Goal: Information Seeking & Learning: Check status

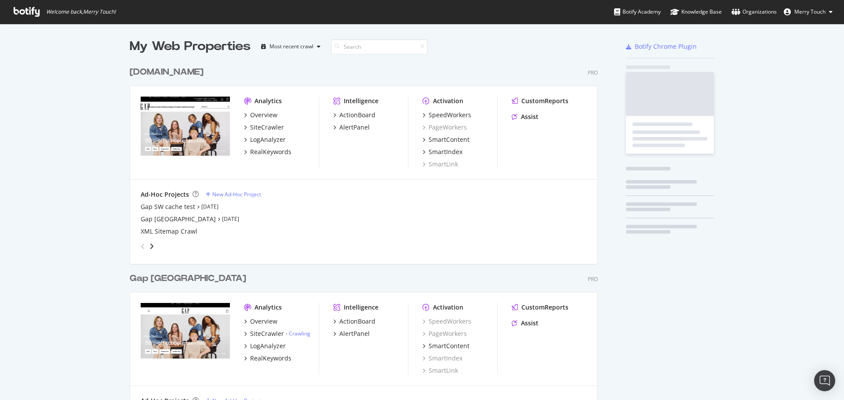
scroll to position [1006, 469]
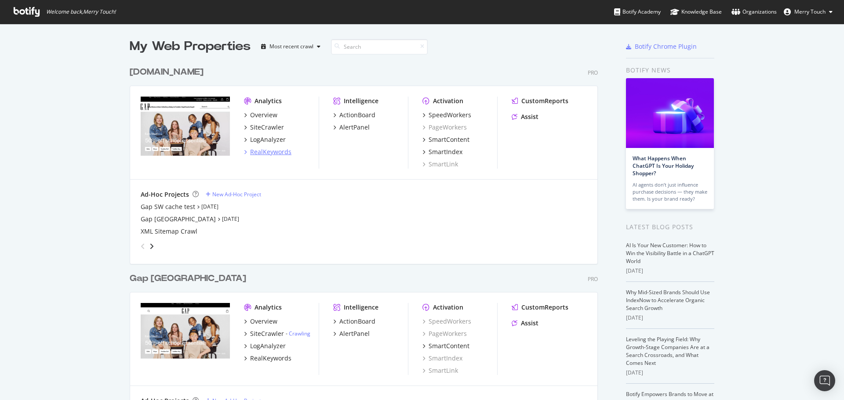
click at [274, 152] on div "RealKeywords" at bounding box center [270, 152] width 41 height 9
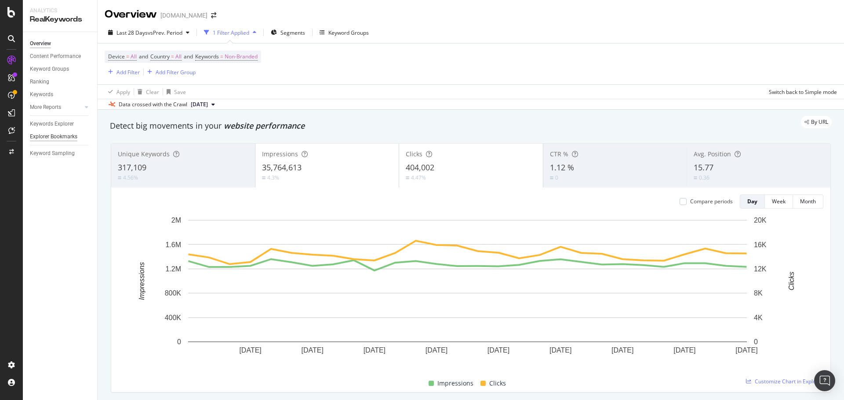
click at [65, 138] on div "Explorer Bookmarks" at bounding box center [53, 136] width 47 height 9
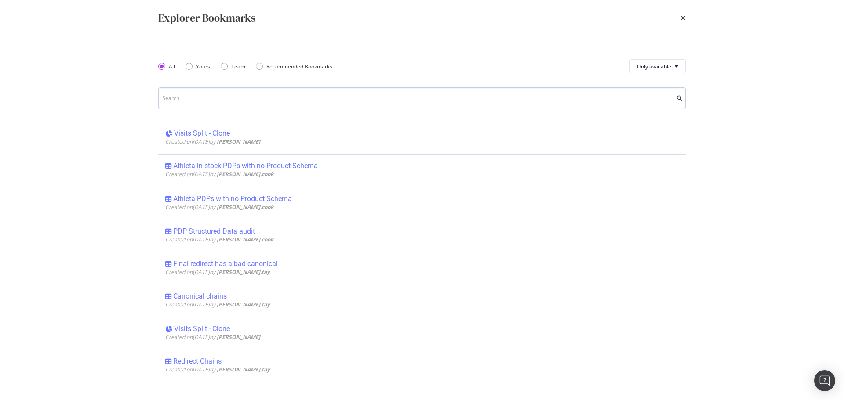
click at [195, 104] on input "modal" at bounding box center [421, 98] width 527 height 22
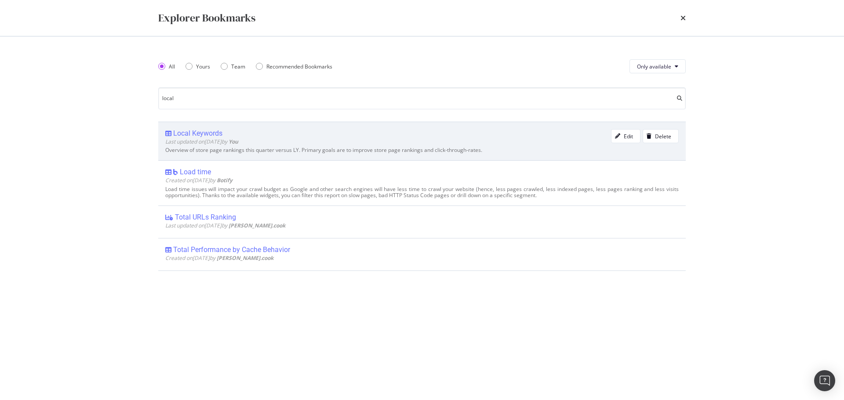
type input "local"
click at [196, 133] on div "Local Keywords" at bounding box center [197, 133] width 49 height 9
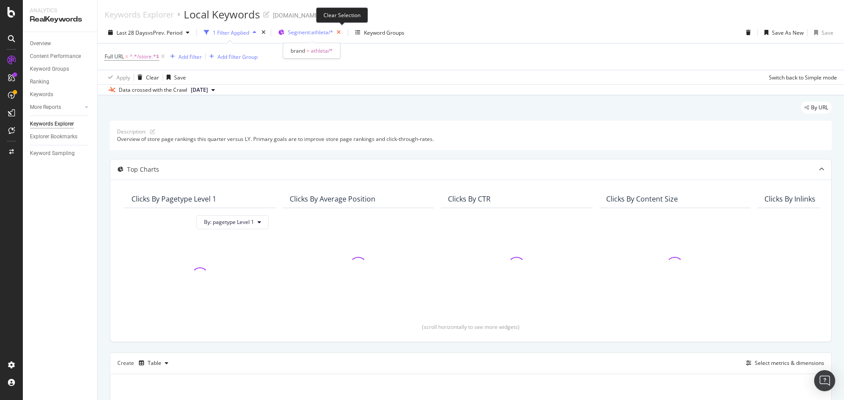
click at [342, 31] on icon "button" at bounding box center [338, 32] width 11 height 12
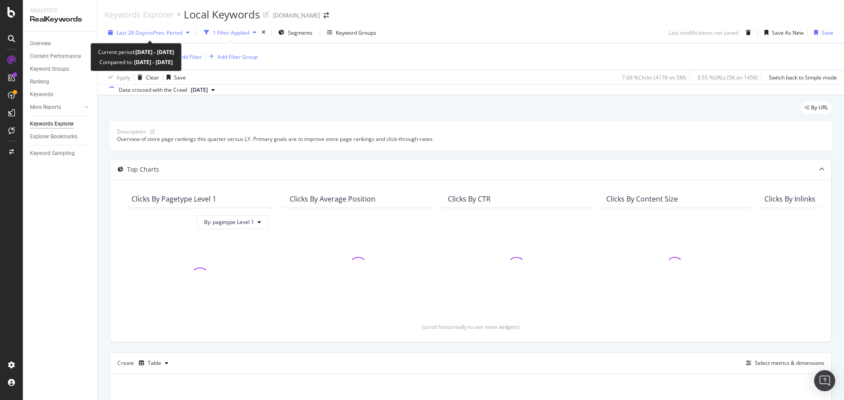
click at [148, 34] on span "vs Prev. Period" at bounding box center [165, 32] width 35 height 7
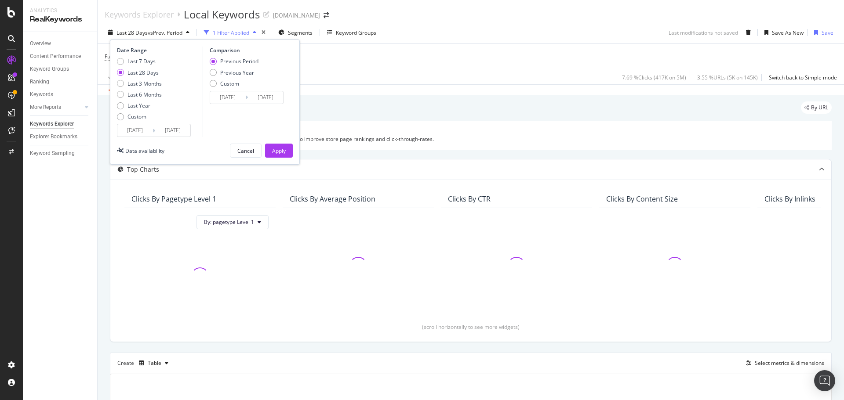
drag, startPoint x: 126, startPoint y: 117, endPoint x: 126, endPoint y: 125, distance: 7.9
click at [126, 116] on div "Custom" at bounding box center [139, 116] width 45 height 7
click at [126, 128] on input "[DATE]" at bounding box center [134, 130] width 35 height 12
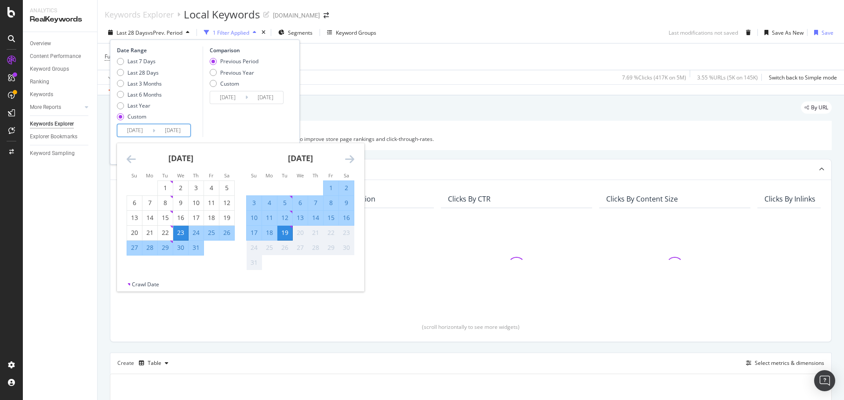
click at [131, 158] on icon "Move backward to switch to the previous month." at bounding box center [131, 159] width 9 height 11
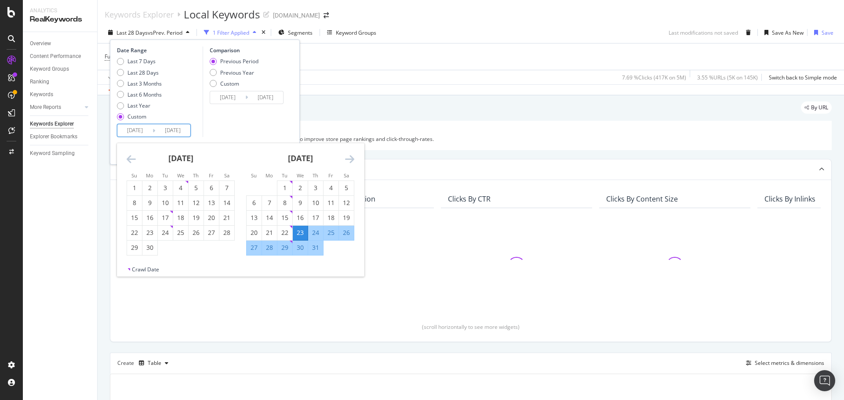
click at [131, 158] on icon "Move backward to switch to the previous month." at bounding box center [131, 159] width 9 height 11
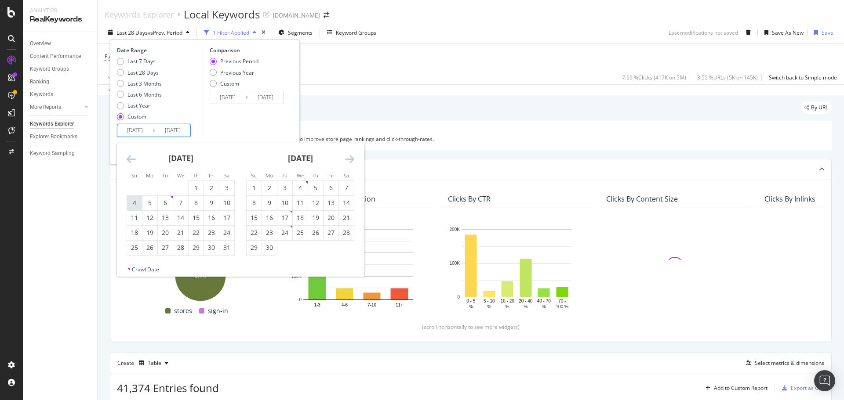
click at [135, 204] on div "4" at bounding box center [134, 203] width 15 height 9
type input "[DATE]"
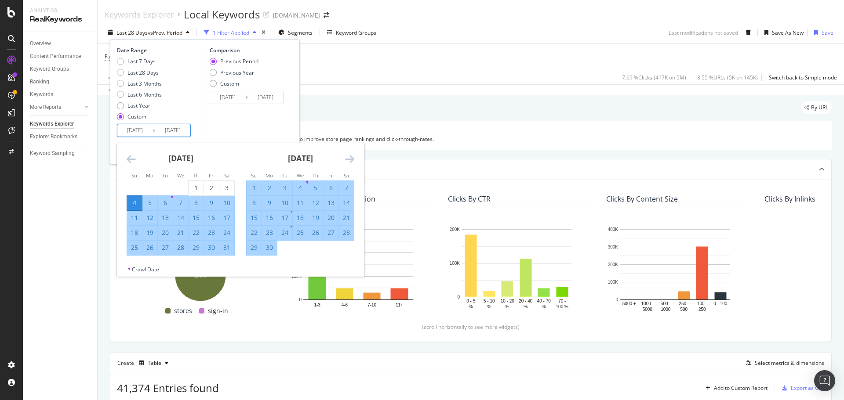
click at [355, 156] on div "[DATE] 1 2 3 4 5 6 7 8 9 10 11 12 13 14 15 16 17 18 19 20 21 22 23 24 25 26 27 …" at bounding box center [300, 199] width 120 height 113
click at [349, 157] on icon "Move forward to switch to the next month." at bounding box center [349, 159] width 9 height 11
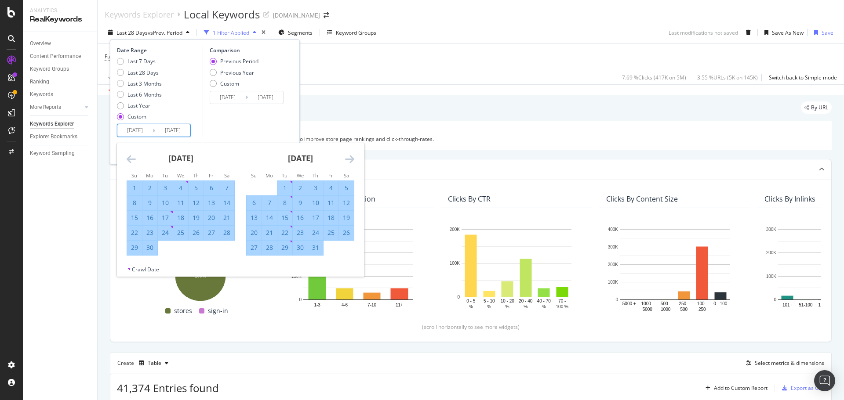
click at [352, 157] on icon "Move forward to switch to the next month." at bounding box center [349, 159] width 9 height 11
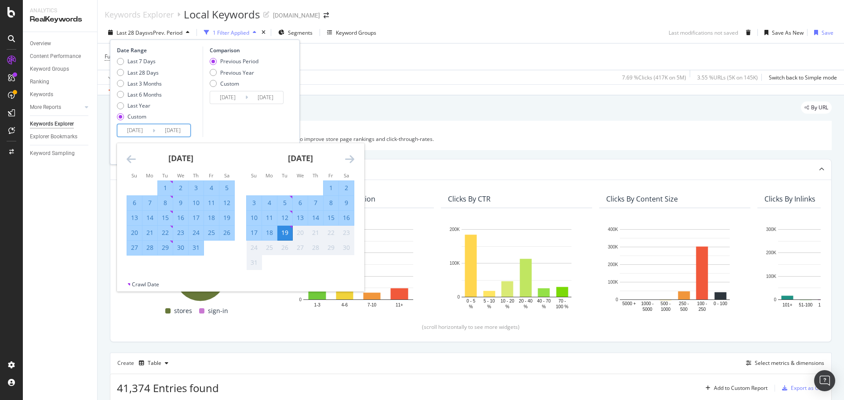
click at [348, 185] on div "2" at bounding box center [346, 188] width 15 height 9
type input "[DATE]"
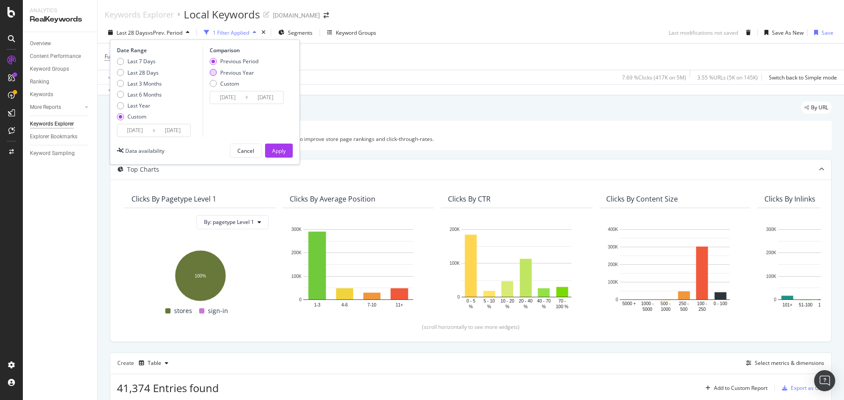
click at [247, 73] on div "Previous Year" at bounding box center [237, 72] width 34 height 7
type input "[DATE]"
click at [283, 154] on div "Apply" at bounding box center [279, 150] width 14 height 7
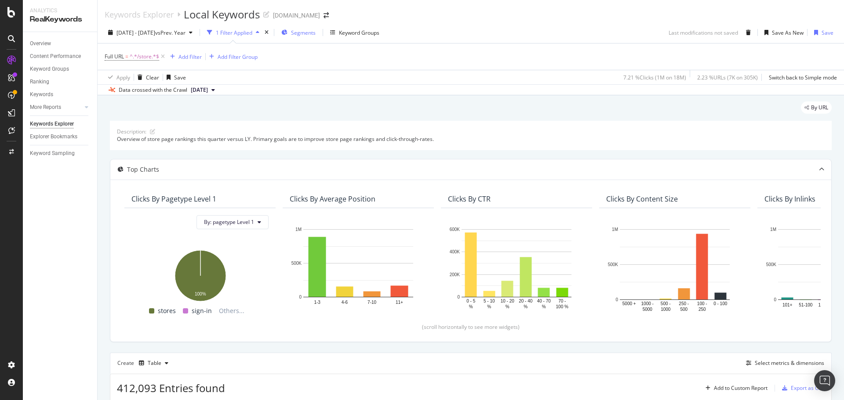
click at [316, 33] on span "Segments" at bounding box center [303, 32] width 25 height 7
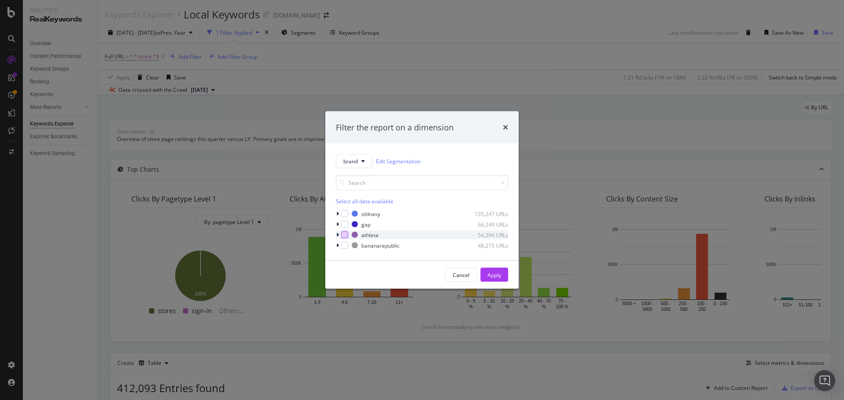
click at [345, 236] on div "modal" at bounding box center [344, 235] width 7 height 7
click at [505, 274] on button "Apply" at bounding box center [494, 275] width 28 height 14
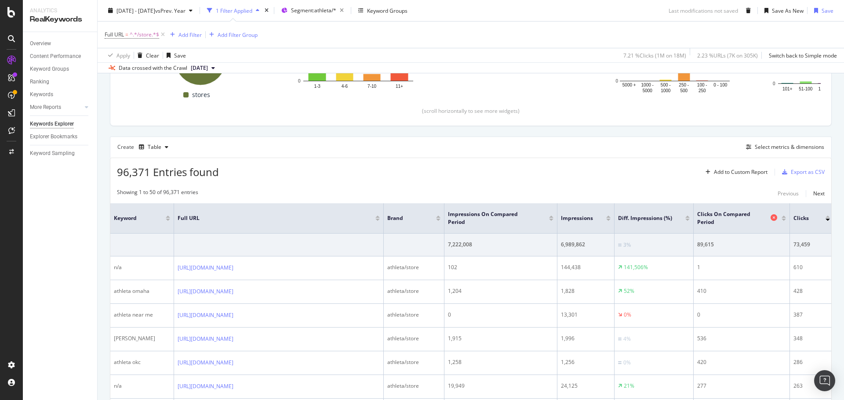
scroll to position [220, 0]
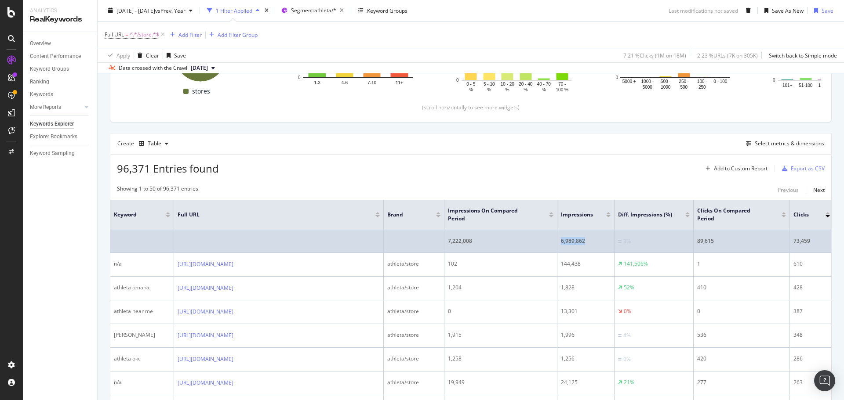
drag, startPoint x: 490, startPoint y: 238, endPoint x: 593, endPoint y: 245, distance: 103.5
click at [593, 245] on tr "7,222,008 6,989,862 3% 89,615 73,459 18% 1.24 % 1.05 % 15% 7.25 8.38 15%" at bounding box center [726, 241] width 1232 height 23
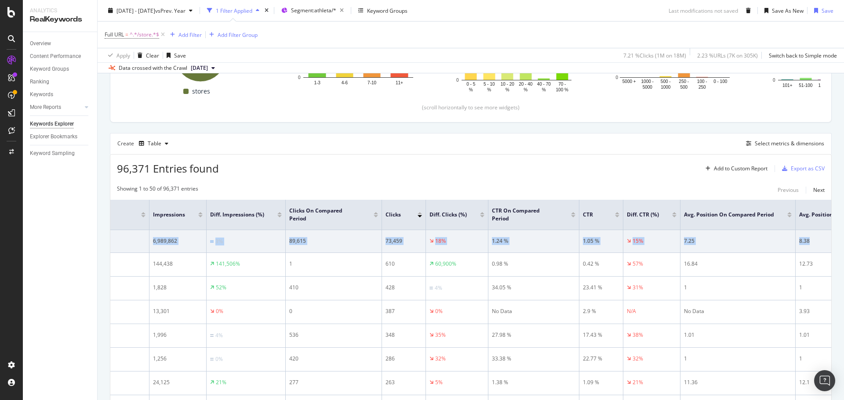
scroll to position [0, 519]
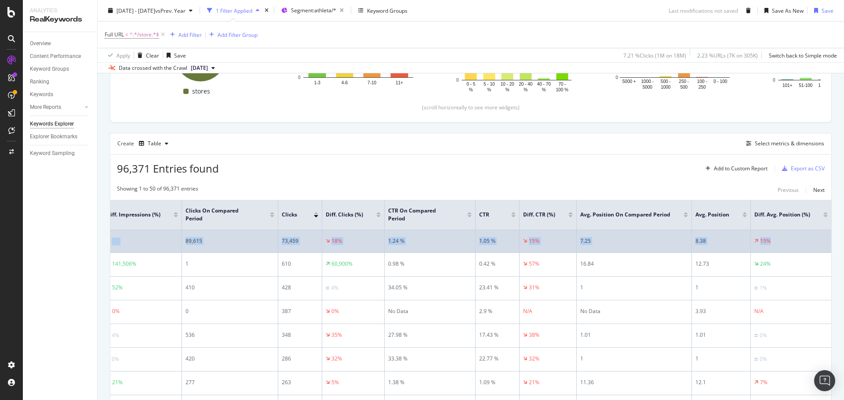
drag, startPoint x: 229, startPoint y: 243, endPoint x: 766, endPoint y: 240, distance: 538.0
click at [766, 240] on tr "7,222,008 6,989,862 3% 89,615 73,459 18% 1.24 % 1.05 % 15% 7.25 8.38 15%" at bounding box center [215, 241] width 1232 height 23
copy tr "7,222,008 6,989,862 3% 89,615 73,459 18% 1.24 % 1.05 % 15% 7.25 8.38 15%"
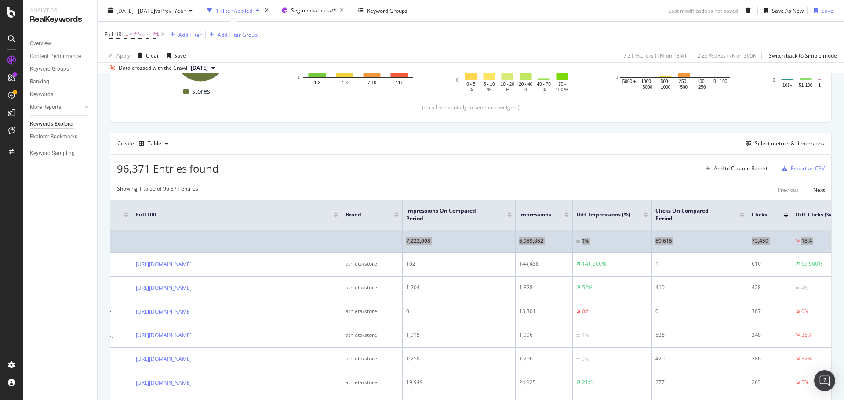
scroll to position [0, 0]
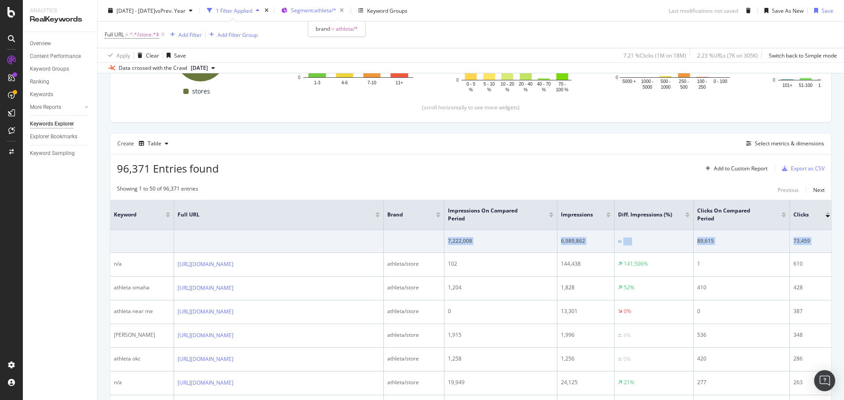
click at [335, 11] on span "Segment: athleta/*" at bounding box center [313, 10] width 45 height 7
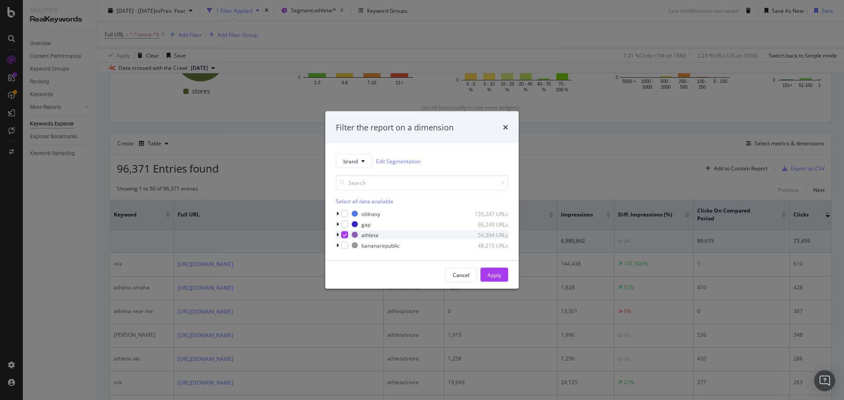
click at [345, 234] on icon "modal" at bounding box center [345, 235] width 4 height 4
click at [345, 243] on div "modal" at bounding box center [344, 245] width 7 height 7
click at [502, 274] on button "Apply" at bounding box center [494, 275] width 28 height 14
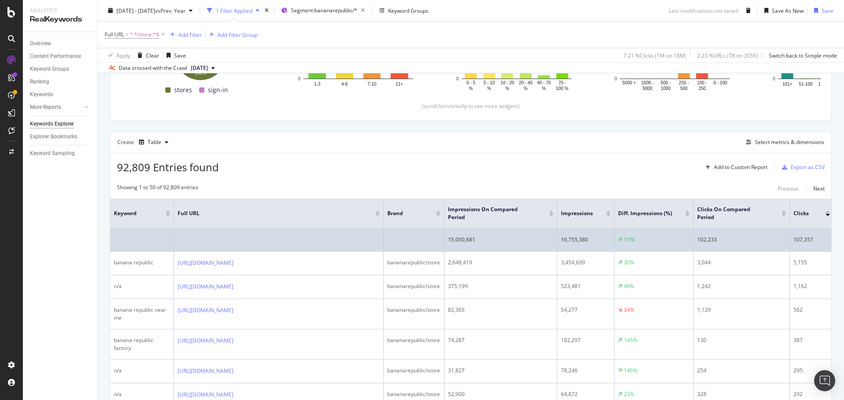
scroll to position [224, 0]
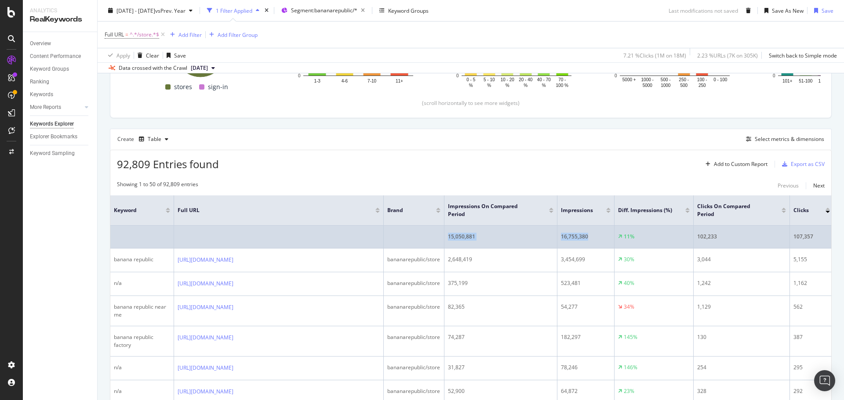
drag, startPoint x: 449, startPoint y: 236, endPoint x: 594, endPoint y: 236, distance: 145.5
click at [594, 236] on tr "15,050,881 16,755,380 11% 102,233 107,357 5% 0.67 % 0.64 % 6% 5.56 5.73 3%" at bounding box center [726, 237] width 1232 height 23
copy tr "15,050,881 16,755,380"
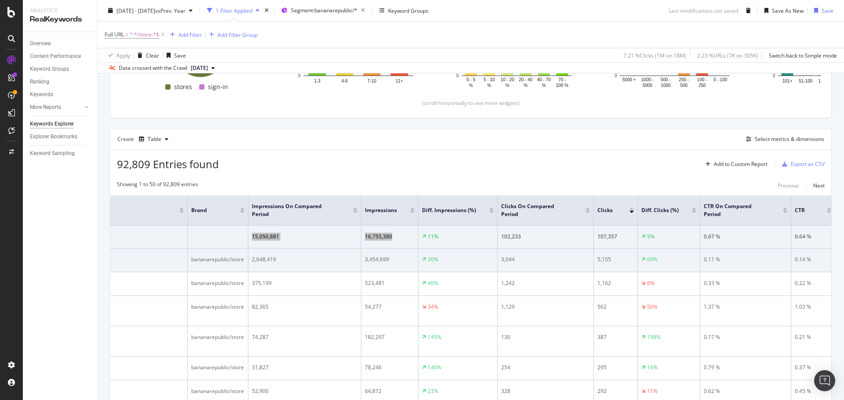
scroll to position [0, 220]
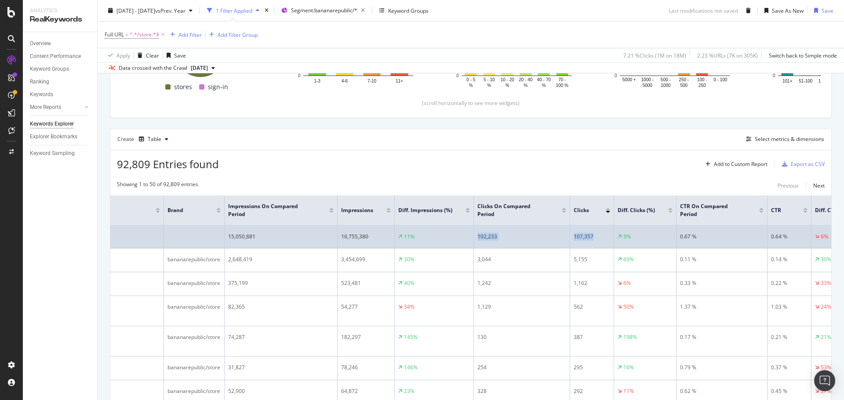
drag, startPoint x: 478, startPoint y: 238, endPoint x: 593, endPoint y: 232, distance: 115.3
click at [593, 232] on tr "15,050,881 16,755,380 11% 102,233 107,357 5% 0.67 % 0.64 % 6% 5.56 5.73 3%" at bounding box center [507, 237] width 1232 height 23
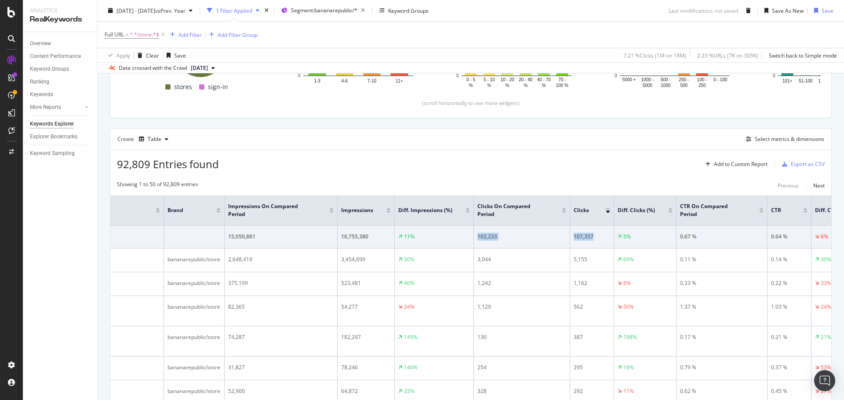
copy tr "102,233 107,357"
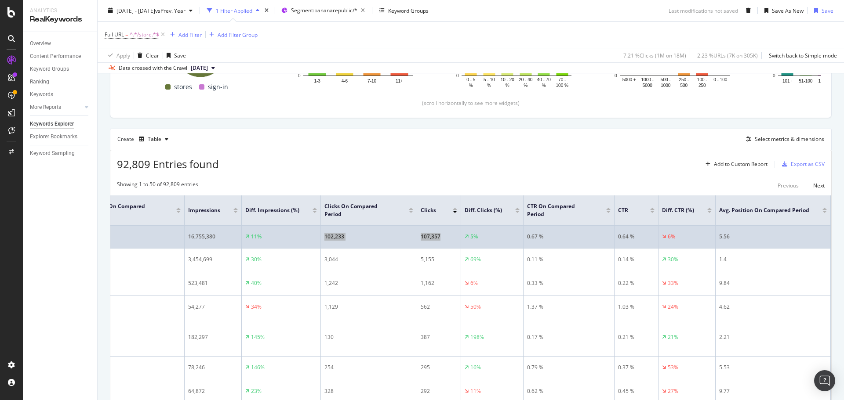
scroll to position [0, 396]
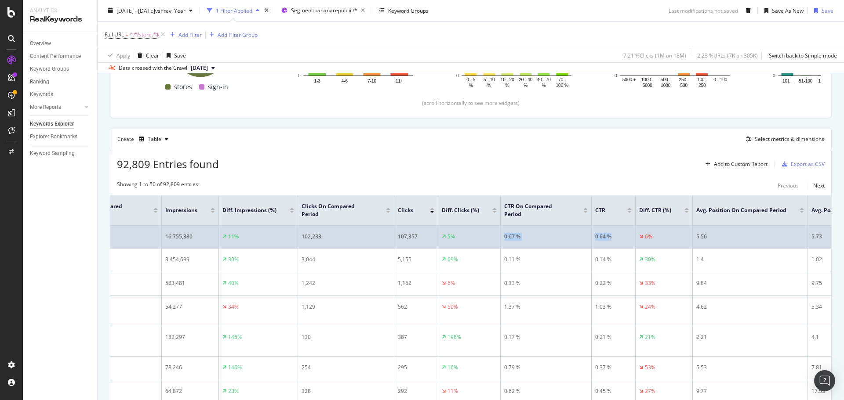
drag, startPoint x: 505, startPoint y: 236, endPoint x: 613, endPoint y: 232, distance: 108.7
click at [613, 232] on tr "15,050,881 16,755,380 11% 102,233 107,357 5% 0.67 % 0.64 % 6% 5.56 5.73 3%" at bounding box center [331, 237] width 1232 height 23
copy tr "0.67 % 0.64 %"
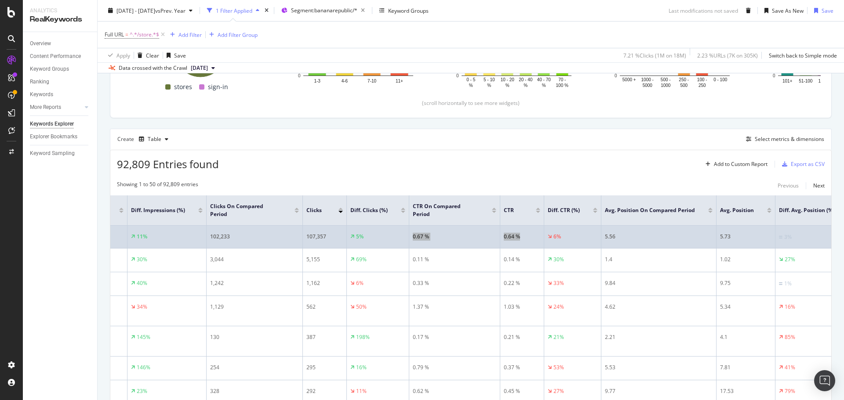
scroll to position [0, 519]
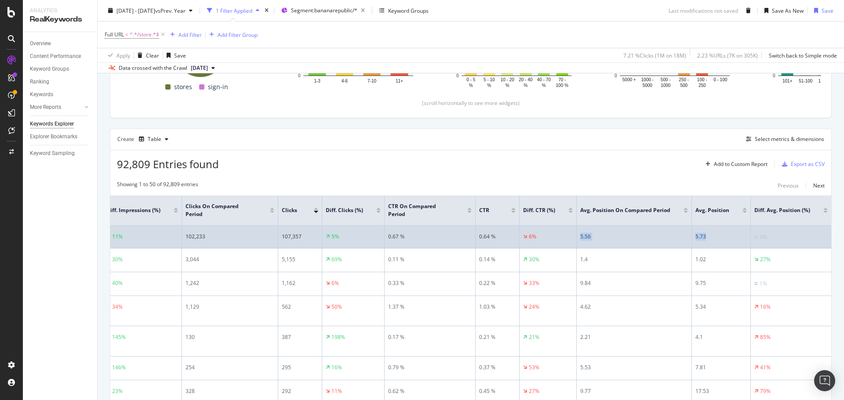
drag, startPoint x: 572, startPoint y: 236, endPoint x: 714, endPoint y: 234, distance: 142.0
click at [714, 234] on tr "15,050,881 16,755,380 11% 102,233 107,357 5% 0.67 % 0.64 % 6% 5.56 5.73 3%" at bounding box center [215, 237] width 1232 height 23
copy tr "5.56 5.73"
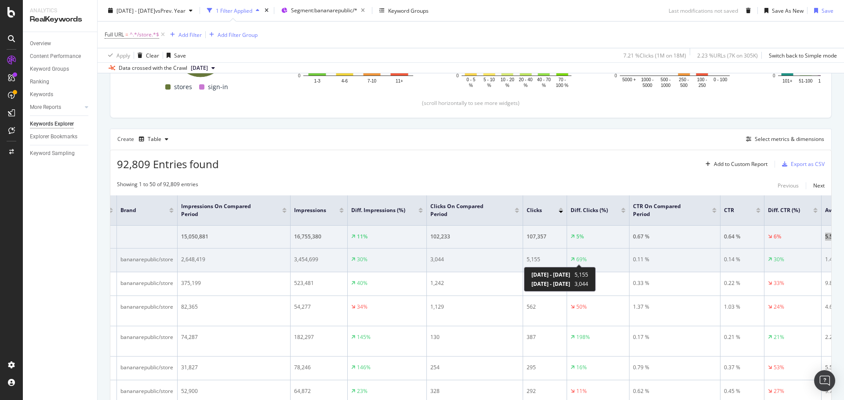
scroll to position [0, 167]
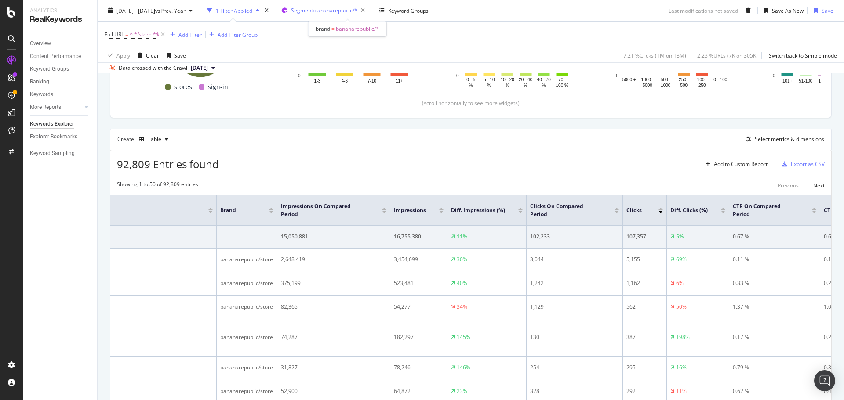
click at [352, 15] on div "Segment: bananarepublic/*" at bounding box center [329, 10] width 77 height 12
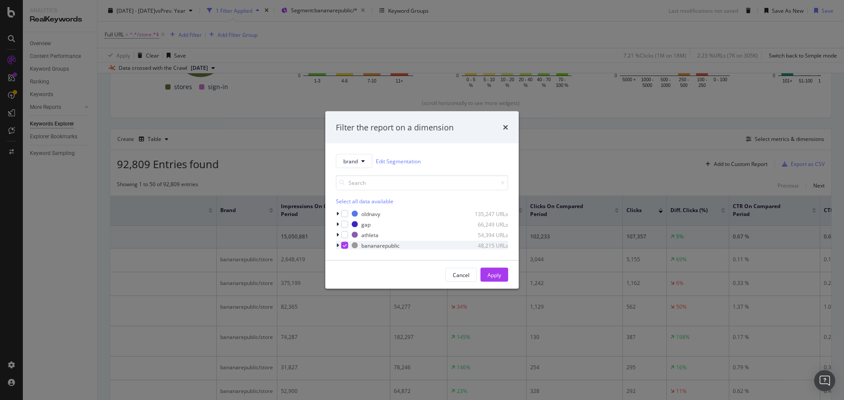
click at [343, 243] on icon "modal" at bounding box center [345, 245] width 4 height 4
click at [346, 225] on div "modal" at bounding box center [344, 224] width 7 height 7
click at [497, 274] on div "Apply" at bounding box center [494, 274] width 14 height 7
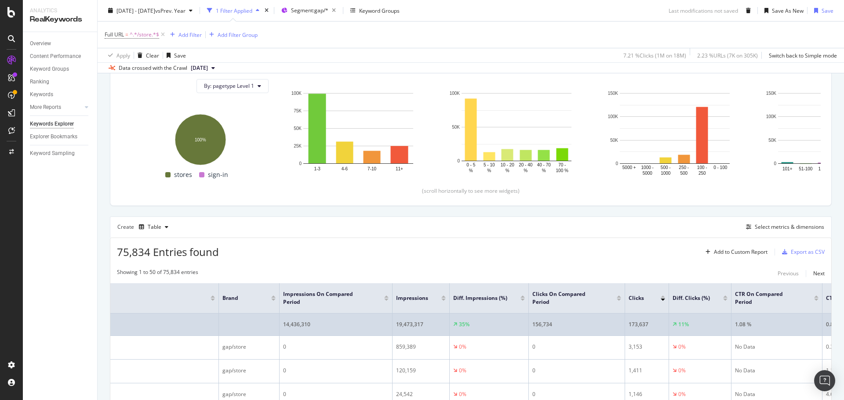
scroll to position [0, 176]
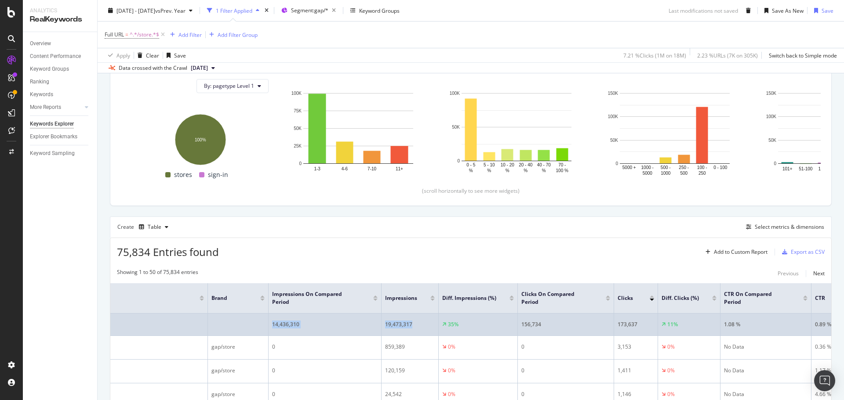
drag, startPoint x: 273, startPoint y: 325, endPoint x: 429, endPoint y: 324, distance: 156.0
click at [429, 324] on tr "14,436,310 19,473,317 35% 156,734 173,637 11% 1.08 % 0.89 % 18% 6.59 7.24 10%" at bounding box center [551, 325] width 1232 height 22
copy tr "14,436,310 19,473,317"
drag, startPoint x: 522, startPoint y: 326, endPoint x: 639, endPoint y: 328, distance: 117.4
click at [639, 328] on tr "14,436,310 19,473,317 35% 156,734 173,637 11% 1.08 % 0.89 % 18% 6.59 7.24 10%" at bounding box center [551, 325] width 1232 height 22
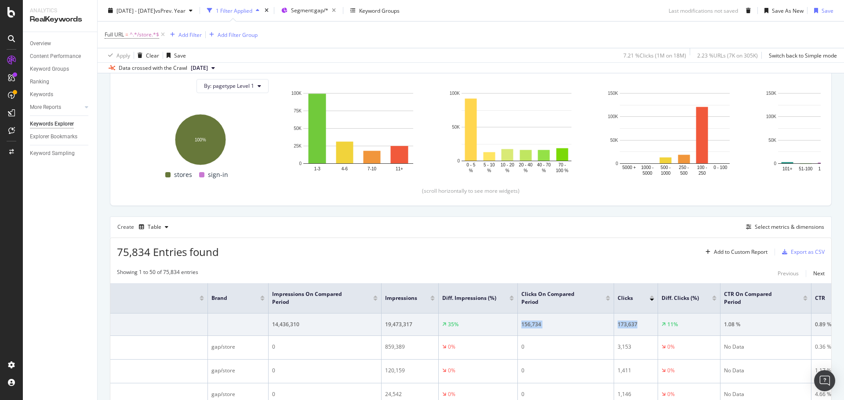
copy tr "156,734 173,637"
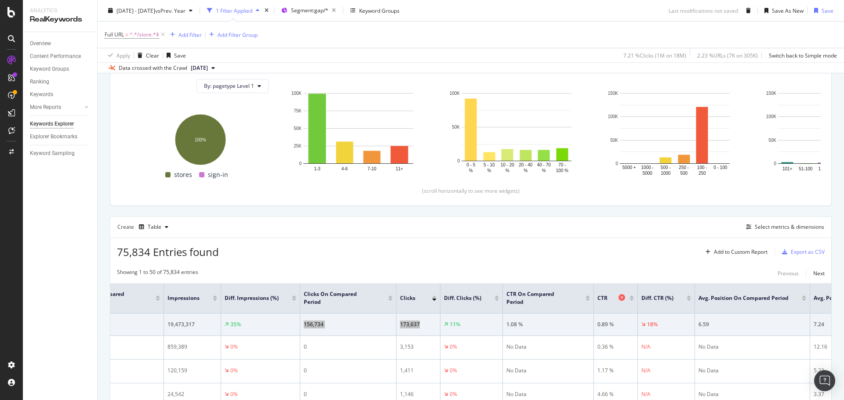
scroll to position [0, 396]
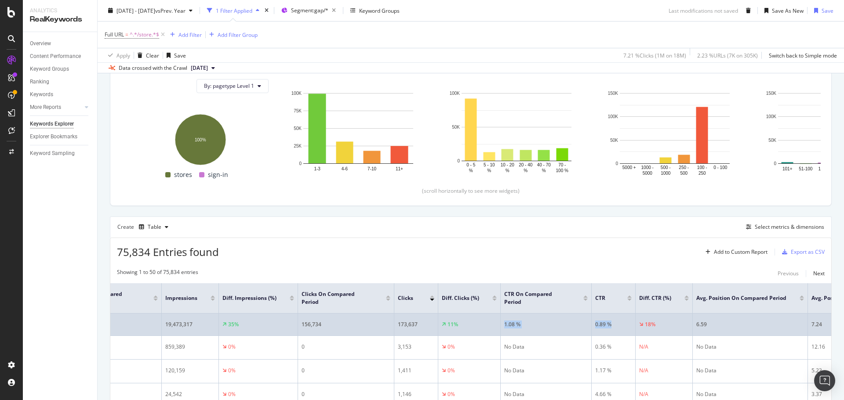
drag, startPoint x: 505, startPoint y: 324, endPoint x: 618, endPoint y: 325, distance: 112.5
click at [618, 325] on tr "14,436,310 19,473,317 35% 156,734 173,637 11% 1.08 % 0.89 % 18% 6.59 7.24 10%" at bounding box center [331, 325] width 1232 height 22
copy tr "1.08 % 0.89 %"
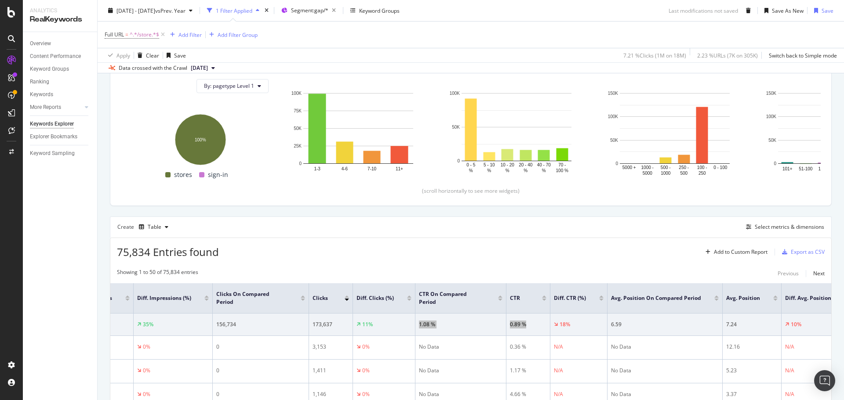
scroll to position [0, 519]
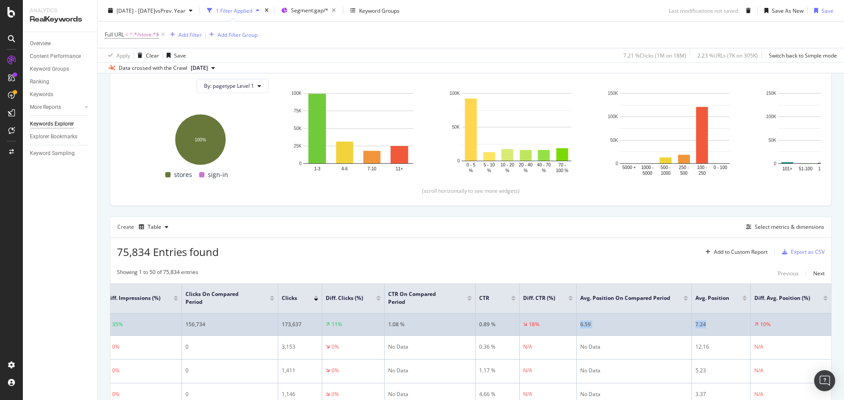
drag, startPoint x: 572, startPoint y: 325, endPoint x: 719, endPoint y: 323, distance: 146.4
click at [719, 323] on tr "14,436,310 19,473,317 35% 156,734 173,637 11% 1.08 % 0.89 % 18% 6.59 7.24 10%" at bounding box center [215, 325] width 1232 height 22
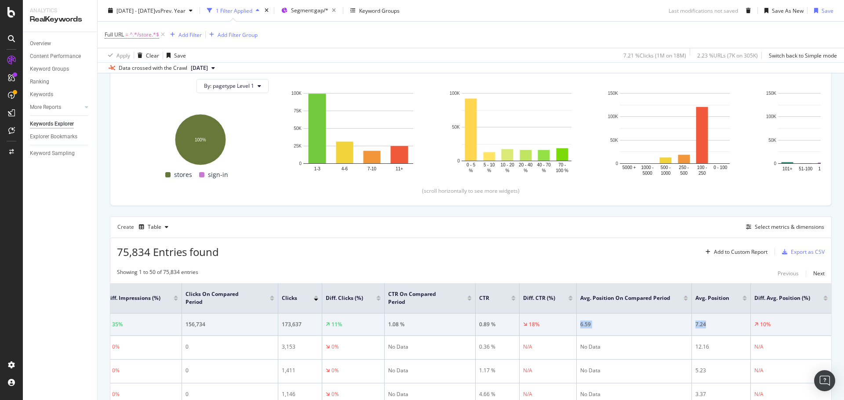
copy tr "6.59 7.24"
click at [328, 14] on span "Segment: gap/*" at bounding box center [309, 10] width 37 height 7
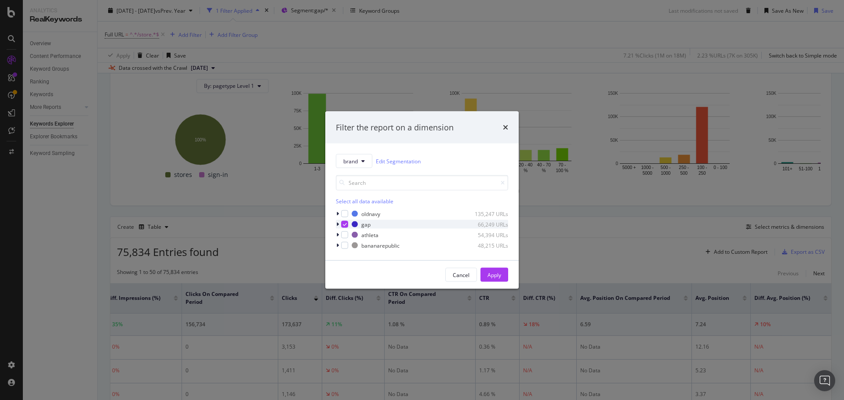
click at [347, 226] on div "modal" at bounding box center [344, 224] width 7 height 7
click at [347, 213] on div "modal" at bounding box center [344, 214] width 7 height 7
click at [490, 271] on div "Apply" at bounding box center [494, 274] width 14 height 7
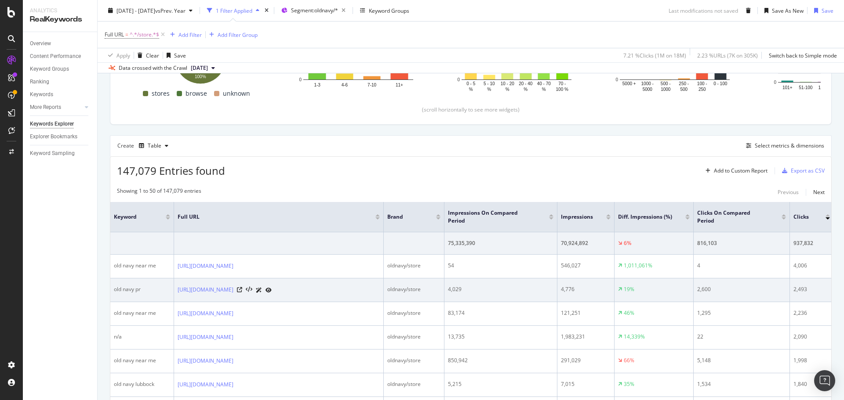
scroll to position [224, 0]
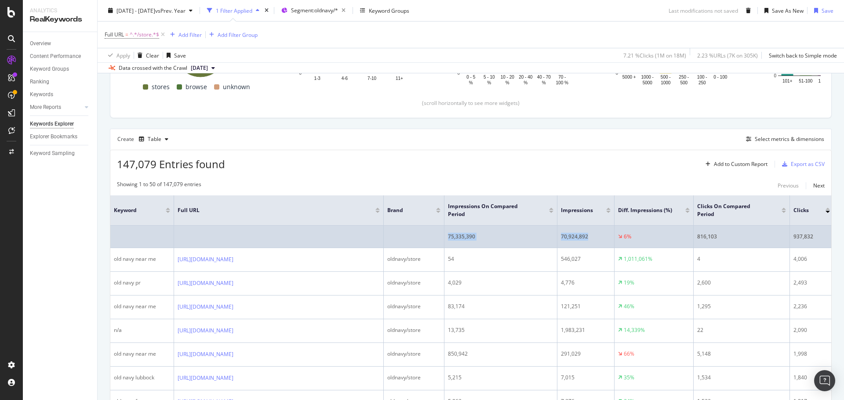
drag, startPoint x: 448, startPoint y: 239, endPoint x: 590, endPoint y: 238, distance: 142.0
click at [590, 238] on tr "75,335,390 70,924,892 6% 816,103 937,832 15% 1.08 % 1.32 % 22% 5.29 7.05 33%" at bounding box center [726, 237] width 1232 height 22
copy tr "75,335,390 70,924,892"
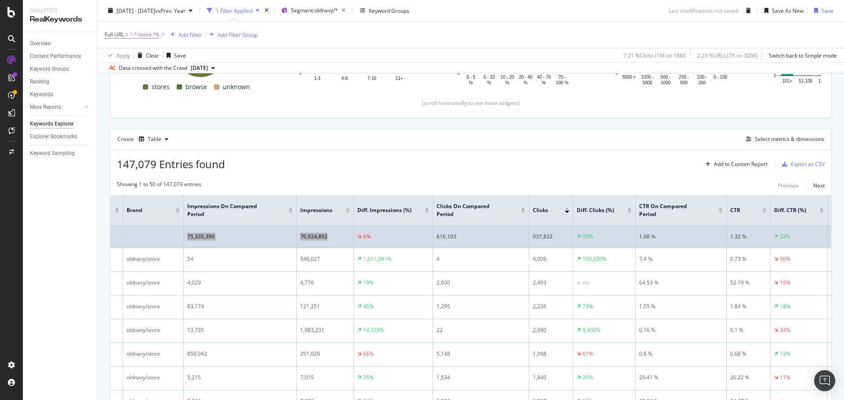
scroll to position [0, 264]
drag, startPoint x: 433, startPoint y: 238, endPoint x: 552, endPoint y: 238, distance: 118.7
click at [552, 238] on tr "75,335,390 70,924,892 6% 816,103 937,832 15% 1.08 % 1.32 % 22% 5.29 7.05 33%" at bounding box center [463, 237] width 1232 height 22
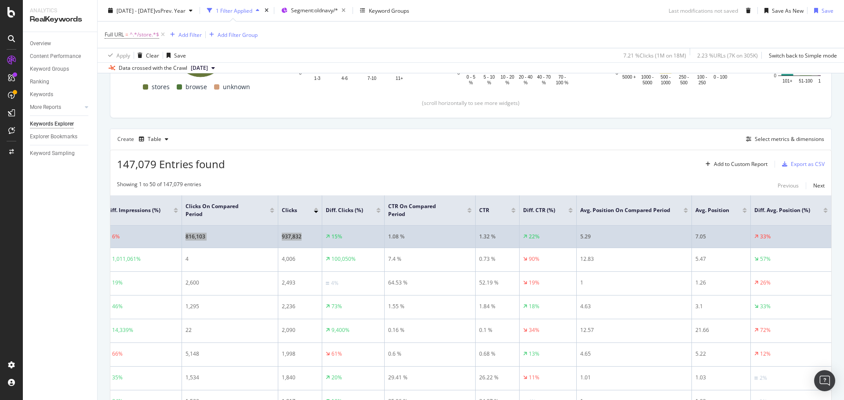
scroll to position [0, 519]
drag, startPoint x: 379, startPoint y: 237, endPoint x: 491, endPoint y: 236, distance: 112.5
click at [491, 236] on tr "75,335,390 70,924,892 6% 816,103 937,832 15% 1.08 % 1.32 % 22% 5.29 7.05 33%" at bounding box center [215, 237] width 1232 height 22
drag, startPoint x: 574, startPoint y: 237, endPoint x: 714, endPoint y: 239, distance: 139.3
click at [714, 239] on tr "75,335,390 70,924,892 6% 816,103 937,832 15% 1.08 % 1.32 % 22% 5.29 7.05 33%" at bounding box center [215, 237] width 1232 height 22
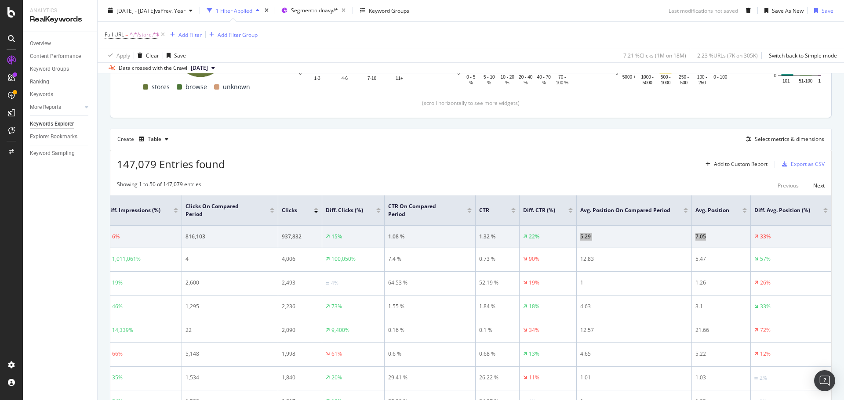
scroll to position [0, 0]
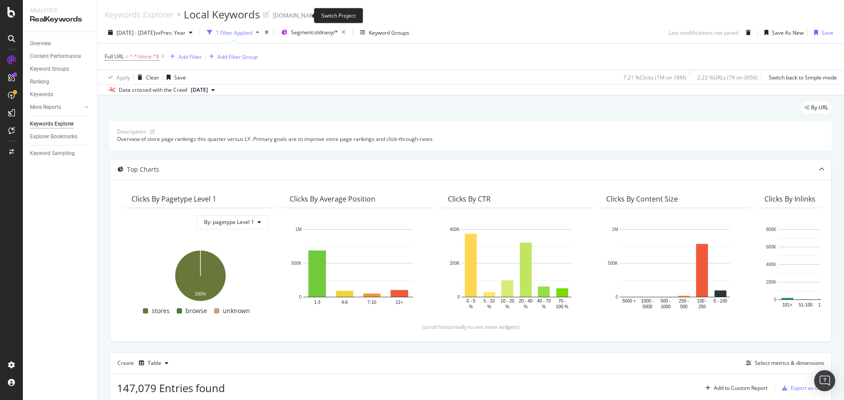
click at [323, 12] on icon "arrow-right-arrow-left" at bounding box center [325, 15] width 5 height 6
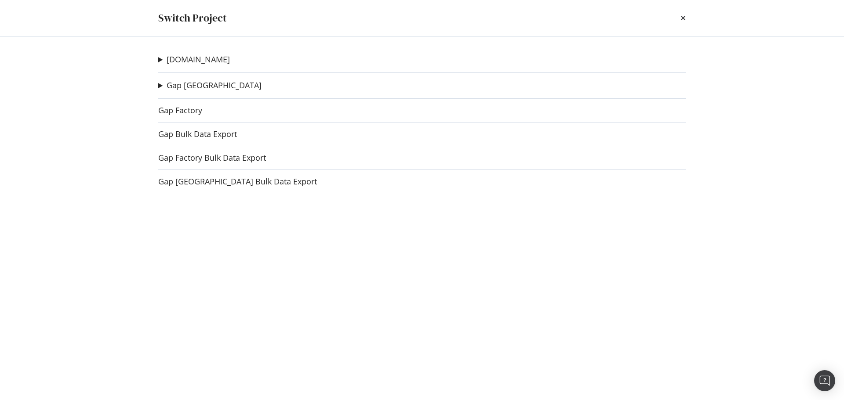
click at [188, 114] on link "Gap Factory" at bounding box center [180, 110] width 44 height 9
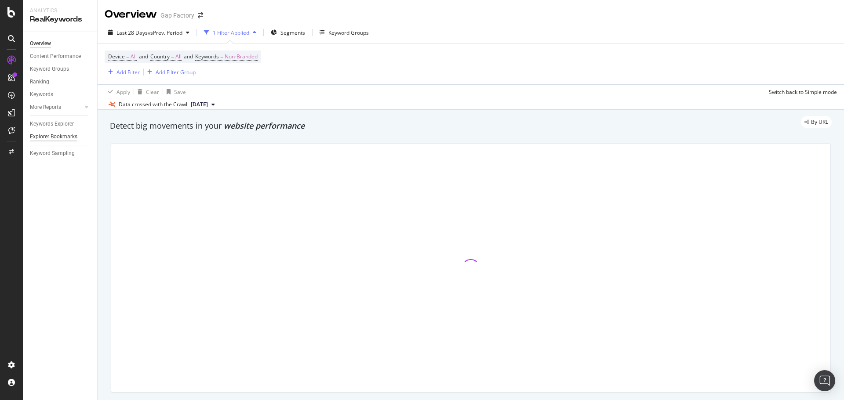
click at [72, 137] on div "Explorer Bookmarks" at bounding box center [53, 136] width 47 height 9
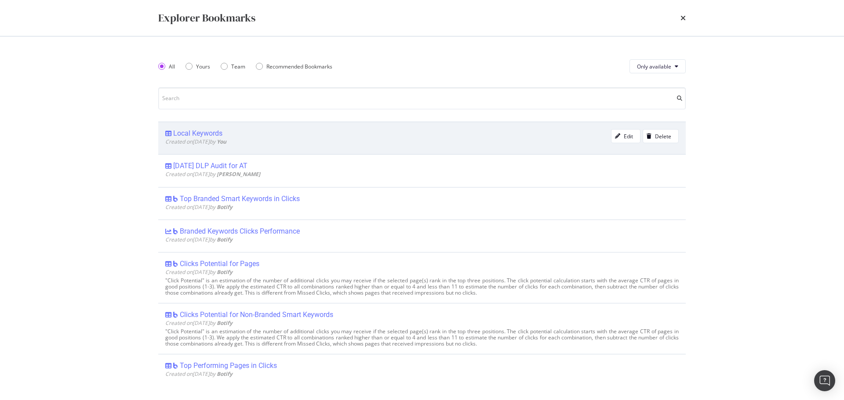
click at [200, 128] on div "Local Keywords Created on [DATE] by You Edit Delete" at bounding box center [421, 138] width 527 height 33
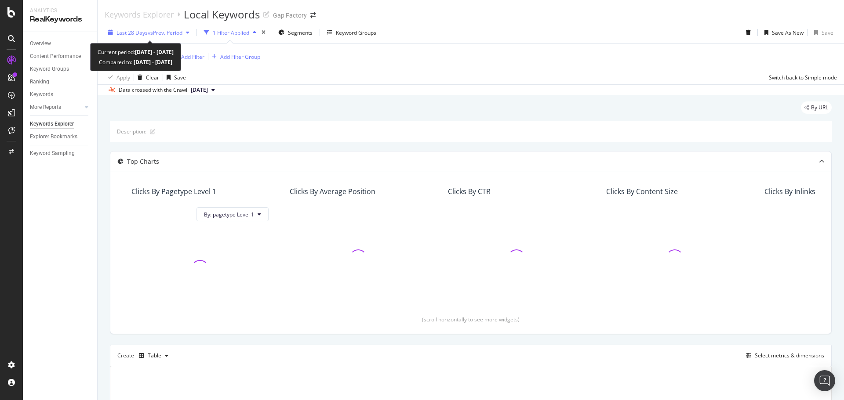
click at [153, 34] on span "vs Prev. Period" at bounding box center [165, 32] width 35 height 7
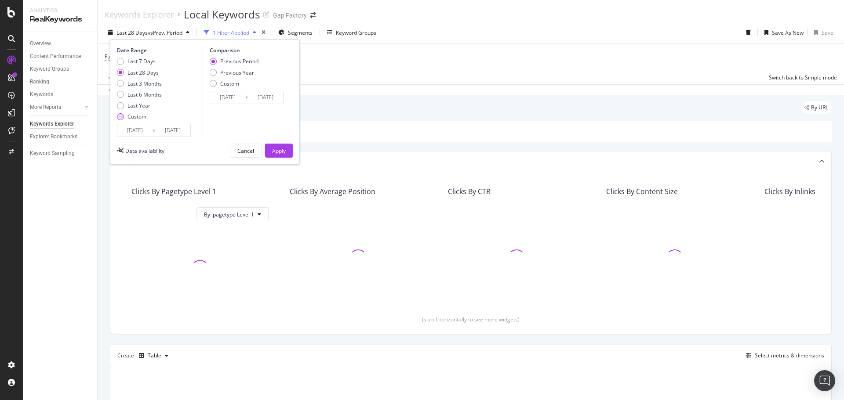
click at [127, 116] on div "Custom" at bounding box center [139, 116] width 45 height 7
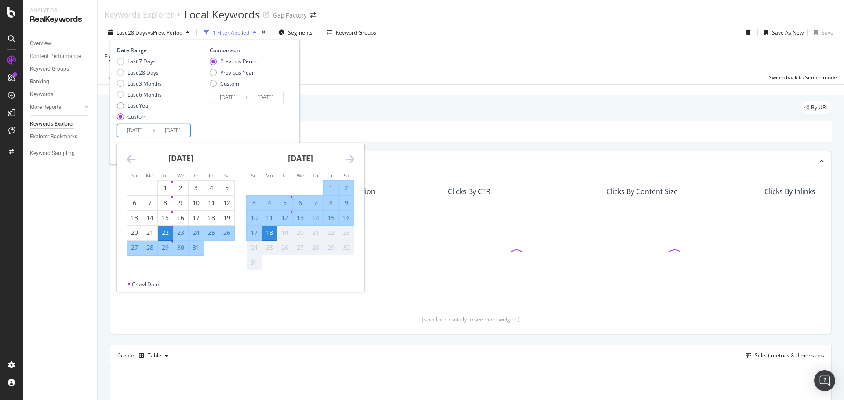
click at [128, 127] on input "[DATE]" at bounding box center [134, 130] width 35 height 12
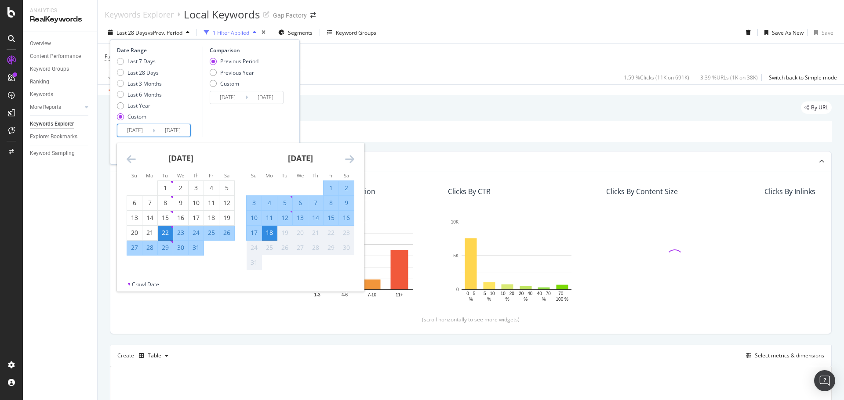
click at [129, 155] on icon "Move backward to switch to the previous month." at bounding box center [131, 159] width 9 height 11
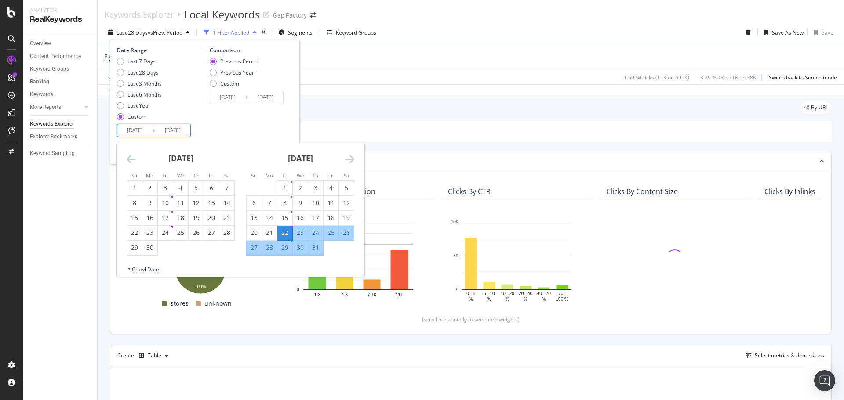
click at [129, 155] on icon "Move backward to switch to the previous month." at bounding box center [131, 159] width 9 height 11
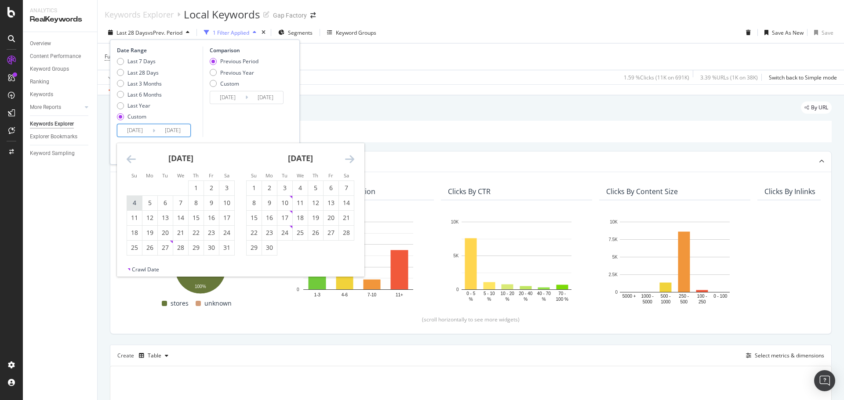
click at [131, 200] on div "4" at bounding box center [134, 203] width 15 height 9
type input "[DATE]"
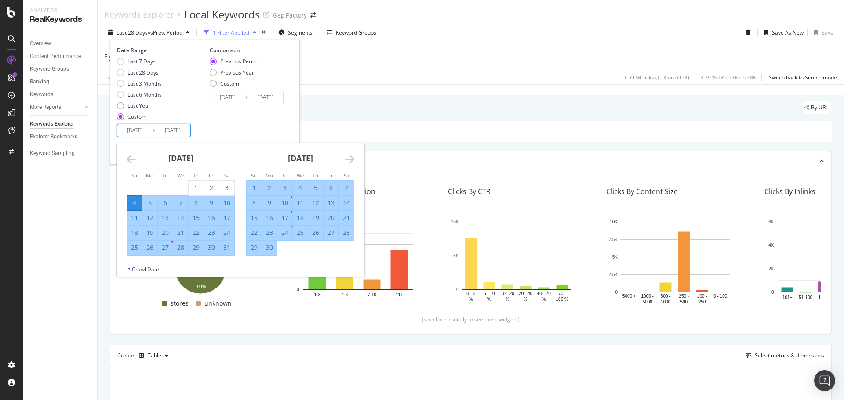
click at [350, 160] on icon "Move forward to switch to the next month." at bounding box center [349, 159] width 9 height 11
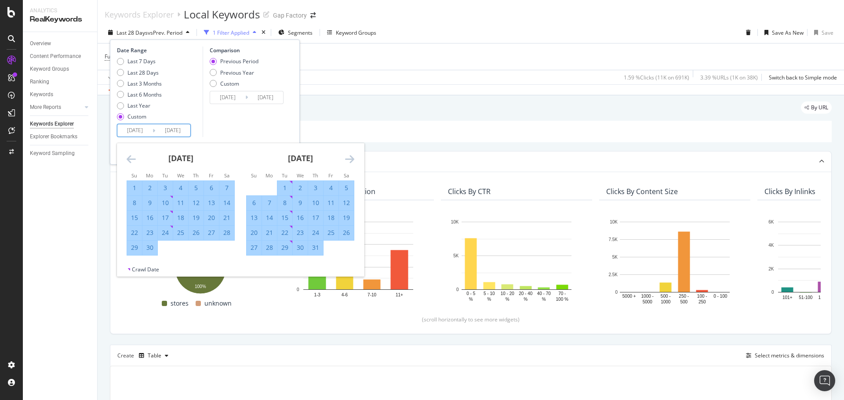
click at [350, 160] on icon "Move forward to switch to the next month." at bounding box center [349, 159] width 9 height 11
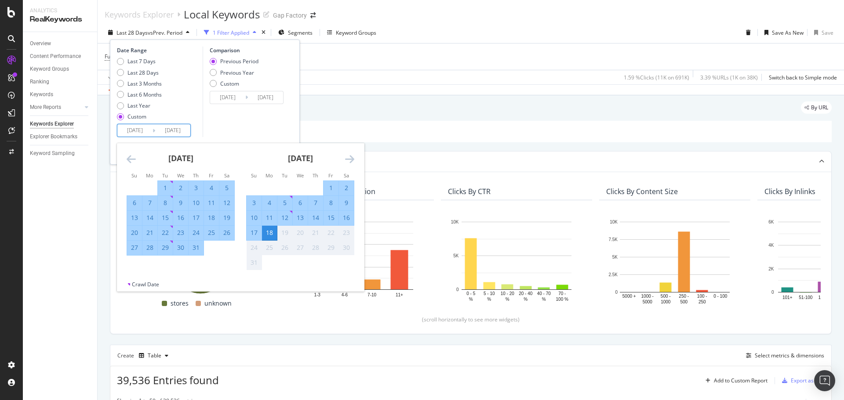
click at [347, 185] on div "2" at bounding box center [346, 188] width 15 height 9
type input "[DATE]"
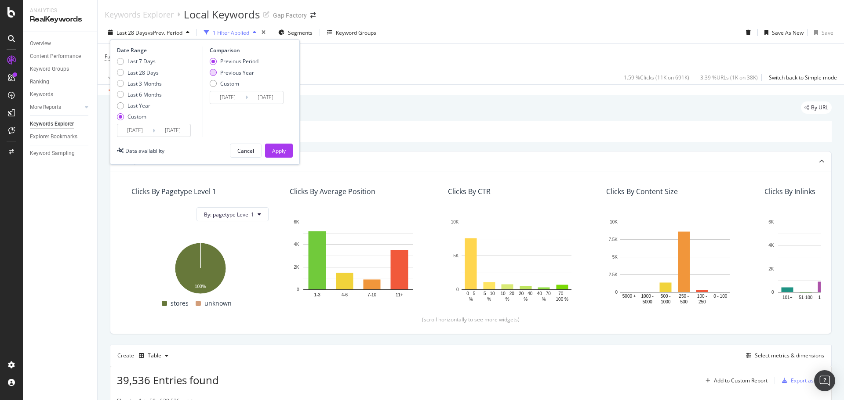
click at [236, 71] on div "Previous Year" at bounding box center [237, 72] width 34 height 7
type input "[DATE]"
click at [277, 152] on div "Apply" at bounding box center [279, 150] width 14 height 7
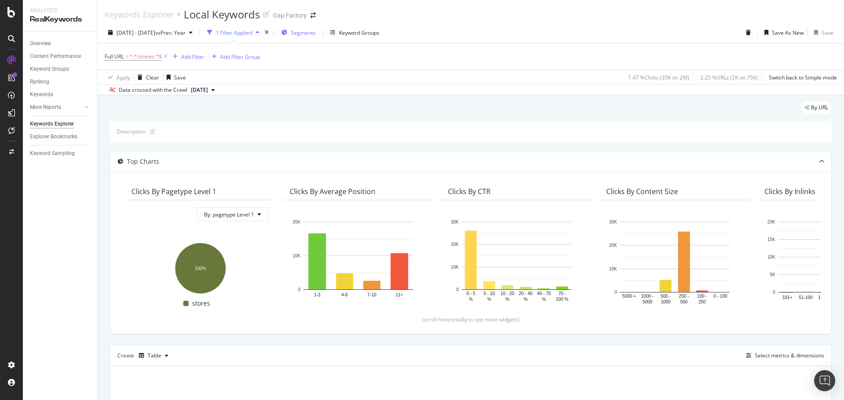
click at [316, 33] on span "Segments" at bounding box center [303, 32] width 25 height 7
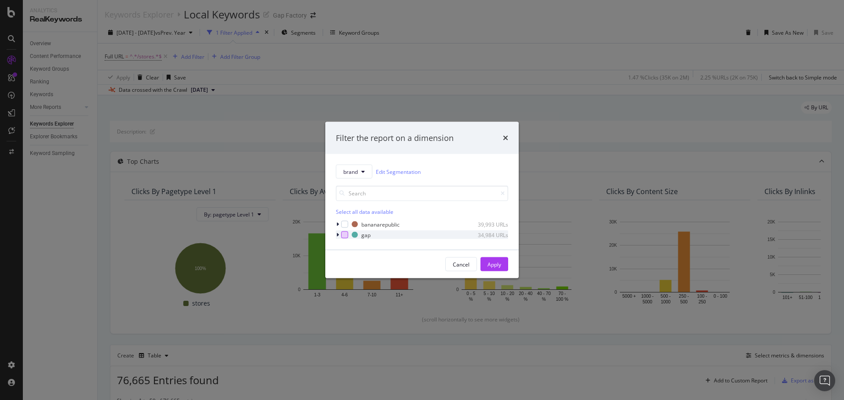
click at [345, 234] on div "modal" at bounding box center [344, 235] width 7 height 7
click at [492, 264] on div "Apply" at bounding box center [494, 264] width 14 height 7
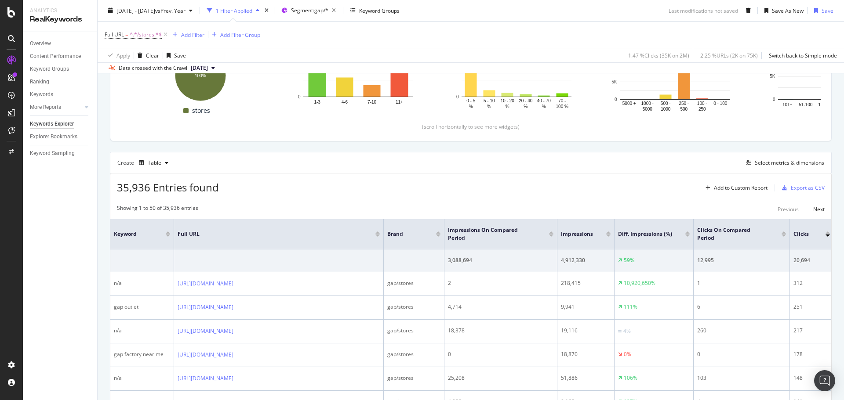
scroll to position [216, 0]
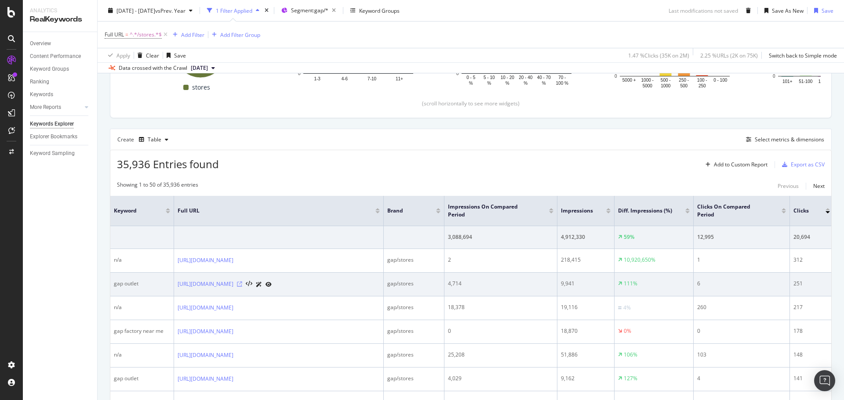
click at [242, 285] on icon at bounding box center [239, 284] width 5 height 5
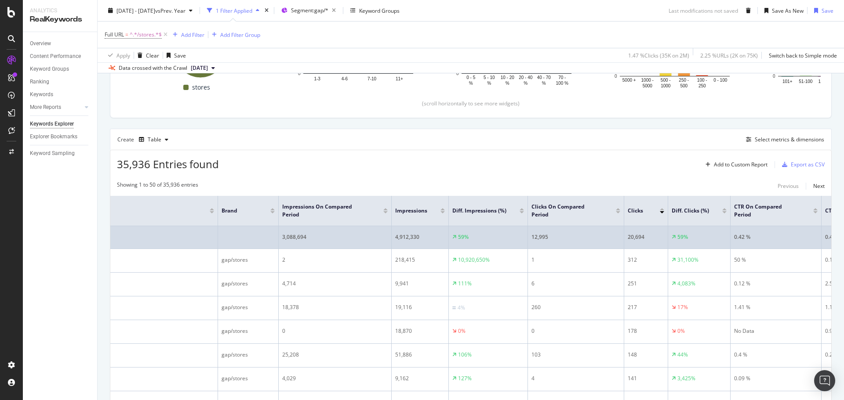
scroll to position [0, 176]
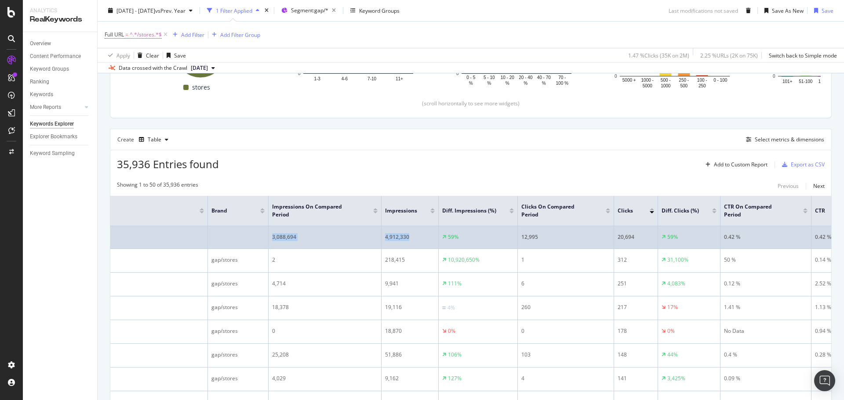
drag, startPoint x: 271, startPoint y: 237, endPoint x: 432, endPoint y: 236, distance: 160.4
click at [432, 236] on tr "3,088,694 4,912,330 59% 12,995 20,694 59% 0.42 % 0.42 % 0% 12.2 11.96 2%" at bounding box center [551, 237] width 1232 height 23
drag, startPoint x: 521, startPoint y: 236, endPoint x: 639, endPoint y: 238, distance: 118.2
click at [639, 238] on tr "3,088,694 4,912,330 59% 12,995 20,694 59% 0.42 % 0.42 % 0% 12.2 11.96 2%" at bounding box center [551, 237] width 1232 height 23
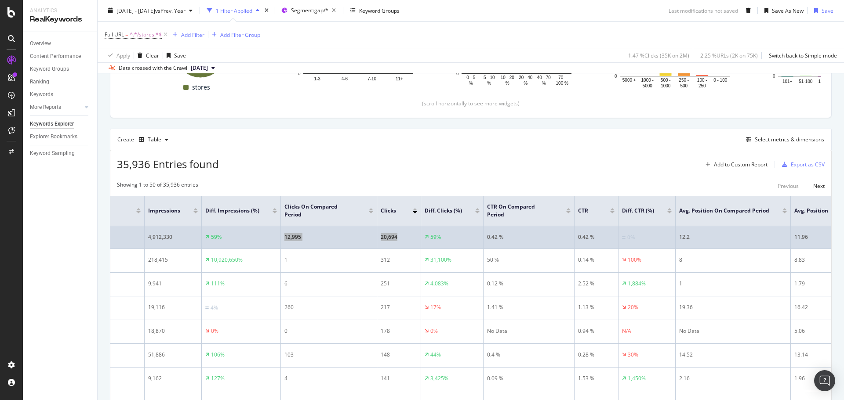
scroll to position [0, 440]
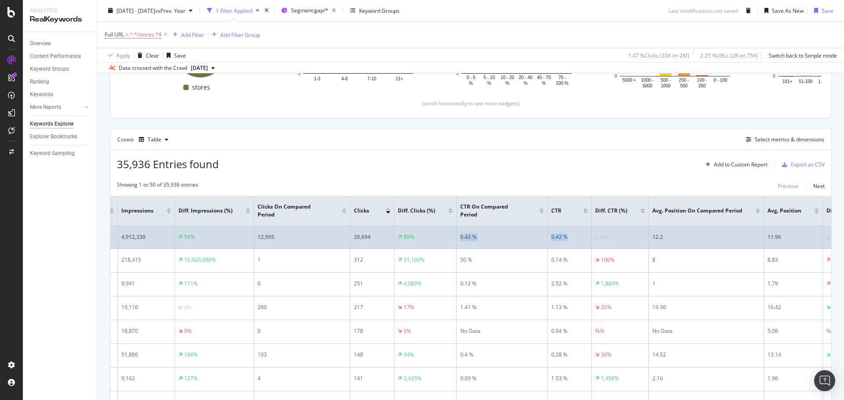
drag, startPoint x: 460, startPoint y: 238, endPoint x: 569, endPoint y: 236, distance: 109.0
click at [569, 236] on tr "3,088,694 4,912,330 59% 12,995 20,694 59% 0.42 % 0.42 % 0% 12.2 11.96 2%" at bounding box center [287, 237] width 1232 height 23
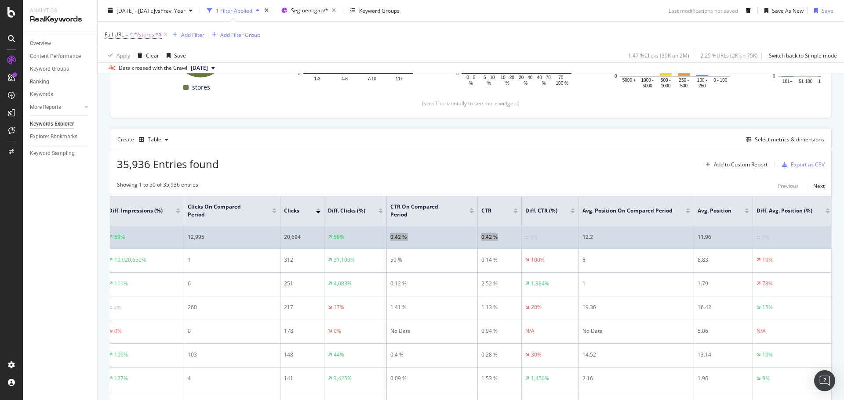
scroll to position [0, 519]
drag, startPoint x: 574, startPoint y: 237, endPoint x: 708, endPoint y: 235, distance: 134.1
click at [708, 235] on tr "3,088,694 4,912,330 59% 12,995 20,694 59% 0.42 % 0.42 % 0% 12.2 11.96 2%" at bounding box center [215, 237] width 1232 height 23
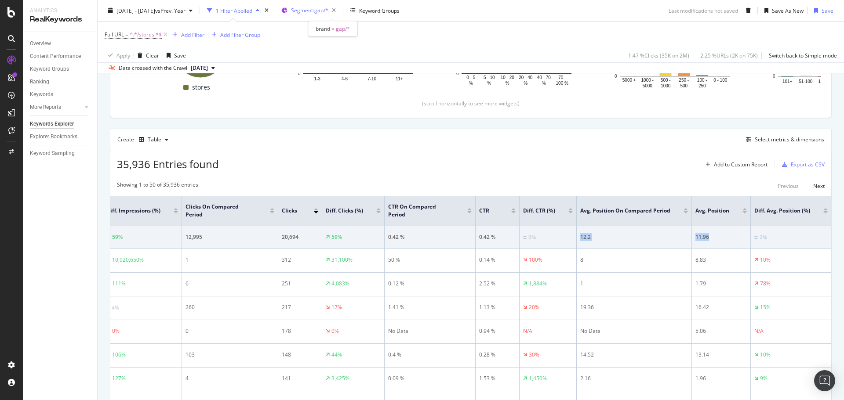
click at [327, 11] on span "Segment: gap/*" at bounding box center [309, 10] width 37 height 7
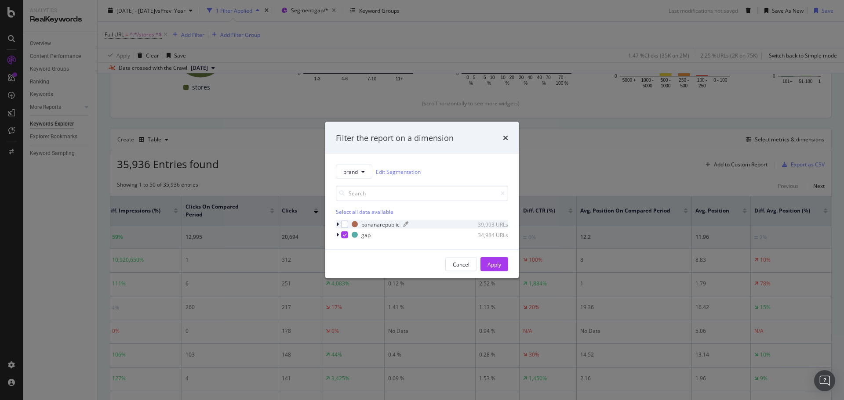
click at [371, 221] on div "bananarepublic" at bounding box center [380, 224] width 38 height 7
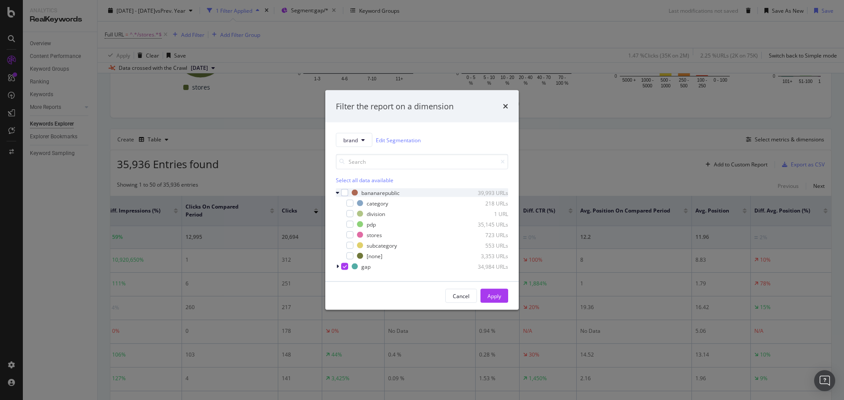
click at [347, 196] on div "bananarepublic 39,993 URLs category 218 URLs division 1 URL pdp 35,145 URLs sto…" at bounding box center [422, 225] width 172 height 72
click at [346, 195] on div "modal" at bounding box center [344, 192] width 7 height 7
click at [348, 268] on div "modal" at bounding box center [344, 266] width 7 height 7
click at [502, 293] on button "Apply" at bounding box center [494, 296] width 28 height 14
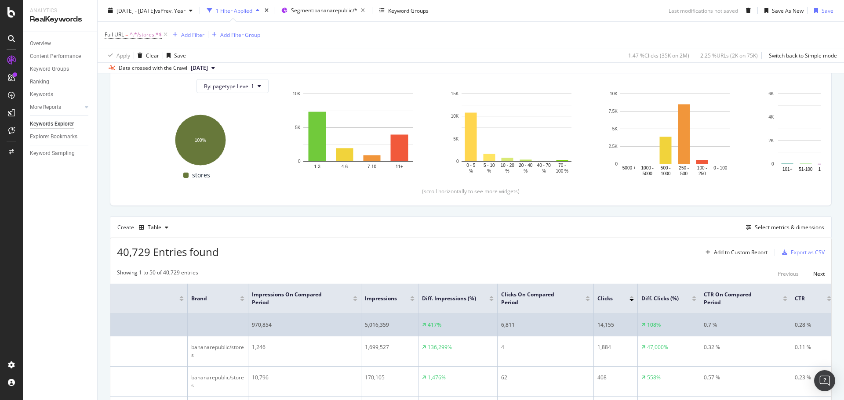
scroll to position [0, 220]
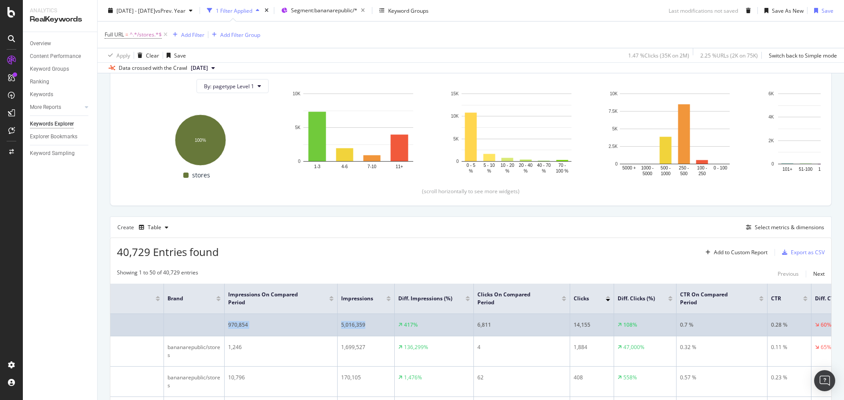
drag, startPoint x: 229, startPoint y: 327, endPoint x: 371, endPoint y: 324, distance: 142.9
click at [371, 324] on tr "970,854 5,016,359 417% 6,811 14,155 108% 0.7 % 0.28 % 60% 12.22 6.42 47%" at bounding box center [507, 325] width 1232 height 22
drag, startPoint x: 477, startPoint y: 326, endPoint x: 599, endPoint y: 321, distance: 122.3
click at [599, 321] on tr "970,854 5,016,359 417% 6,811 14,155 108% 0.7 % 0.28 % 60% 12.22 6.42 47%" at bounding box center [507, 325] width 1232 height 22
click at [663, 323] on div "108%" at bounding box center [645, 325] width 55 height 8
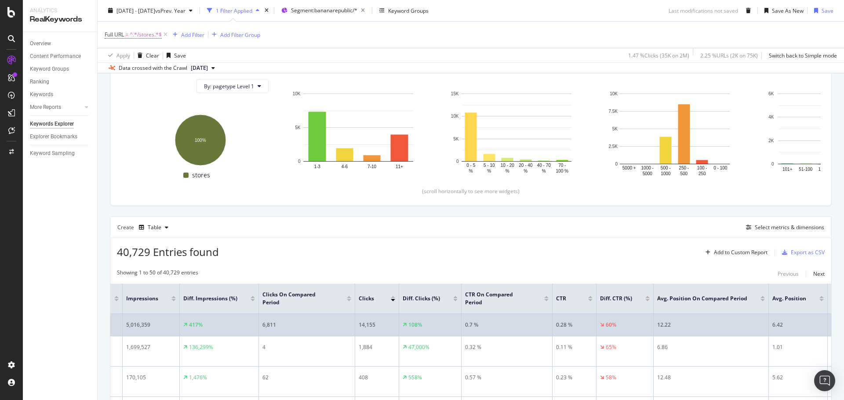
scroll to position [0, 440]
drag, startPoint x: 458, startPoint y: 327, endPoint x: 574, endPoint y: 322, distance: 116.2
click at [574, 322] on tr "970,854 5,016,359 417% 6,811 14,155 108% 0.7 % 0.28 % 60% 12.22 6.42 47%" at bounding box center [287, 325] width 1232 height 22
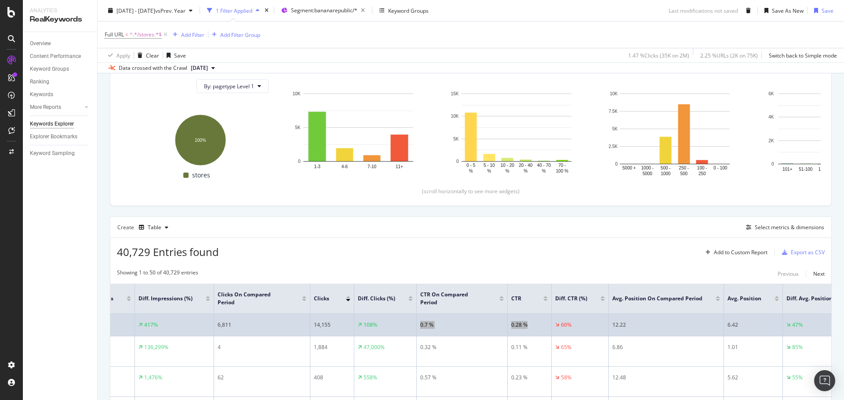
scroll to position [0, 519]
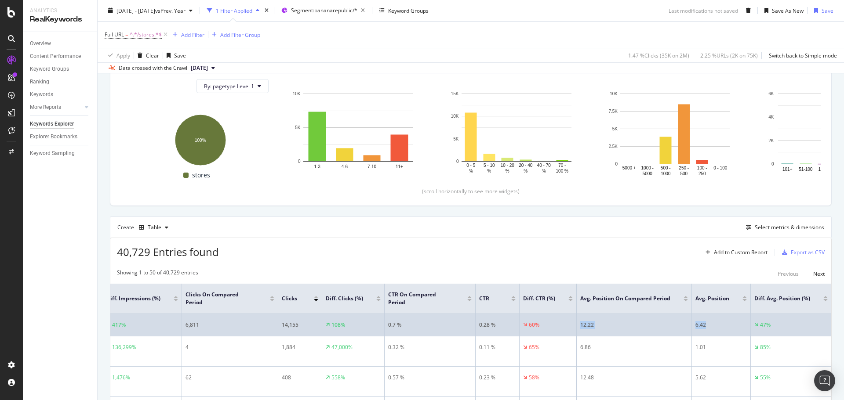
drag, startPoint x: 574, startPoint y: 326, endPoint x: 711, endPoint y: 324, distance: 137.6
click at [711, 324] on tr "970,854 5,016,359 417% 6,811 14,155 108% 0.7 % 0.28 % 60% 12.22 6.42 47%" at bounding box center [215, 325] width 1232 height 22
